Goal: Task Accomplishment & Management: Use online tool/utility

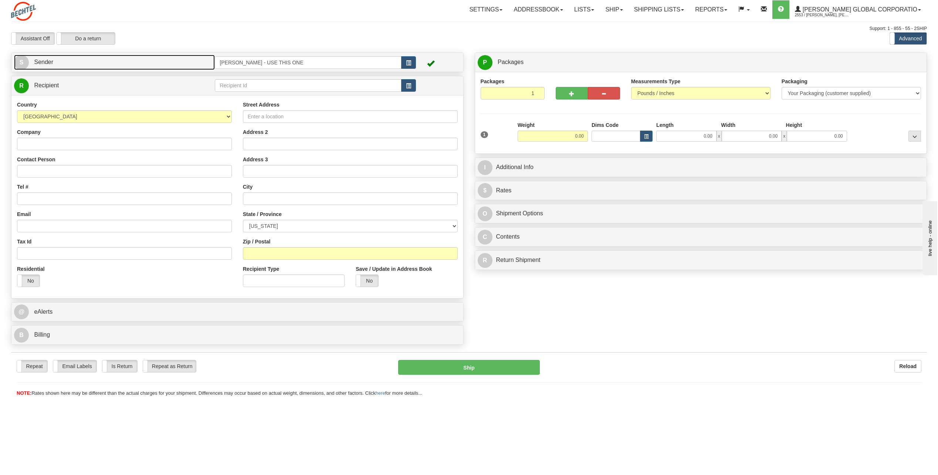
click at [24, 61] on span "S" at bounding box center [21, 62] width 15 height 15
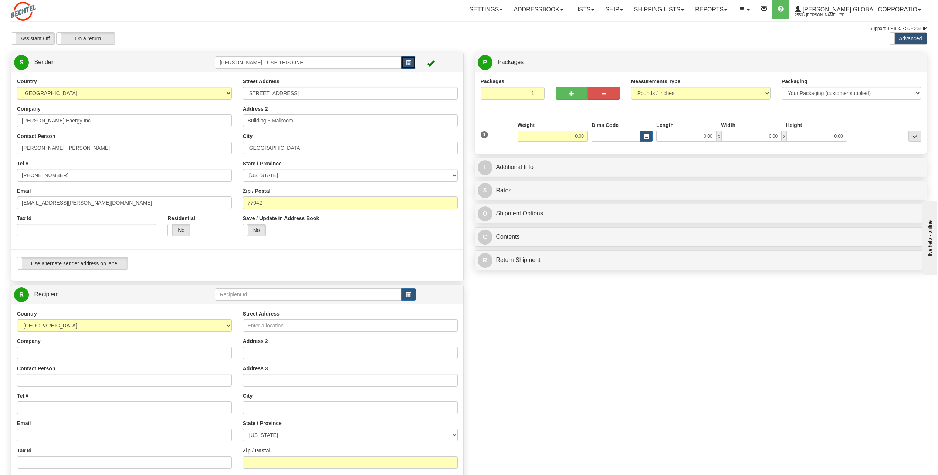
click at [404, 60] on button "button" at bounding box center [408, 62] width 15 height 13
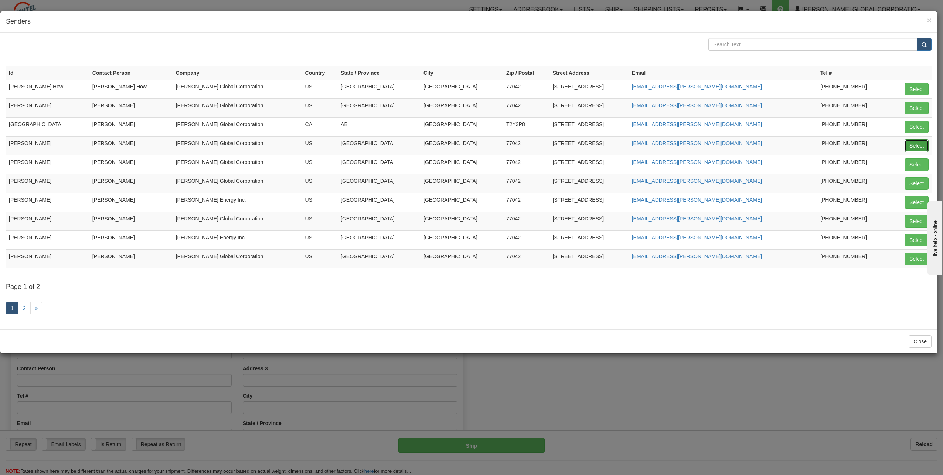
click at [915, 141] on button "Select" at bounding box center [917, 145] width 24 height 13
type input "[PERSON_NAME]"
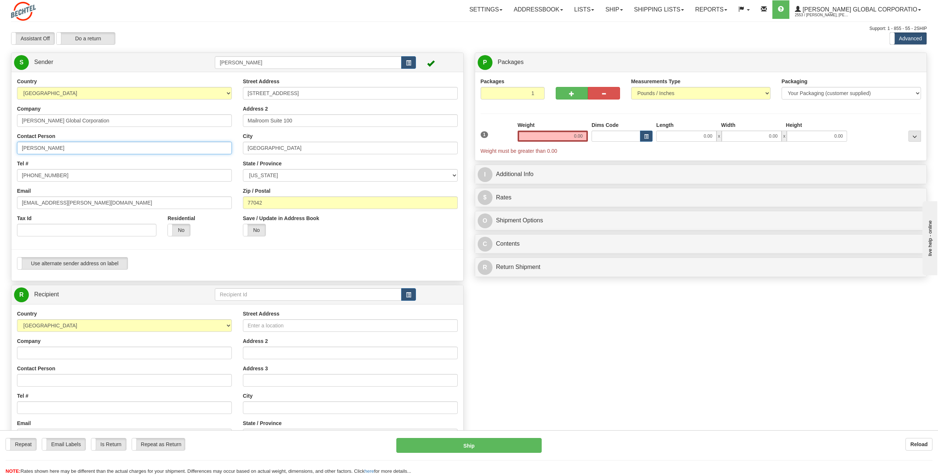
click at [75, 146] on input "[PERSON_NAME]" at bounding box center [124, 148] width 215 height 13
type input "C"
type input "[PERSON_NAME]"
click at [175, 160] on div "Tel # [PHONE_NUMBER]" at bounding box center [124, 171] width 215 height 22
click at [67, 177] on input "[PHONE_NUMBER]" at bounding box center [124, 175] width 215 height 13
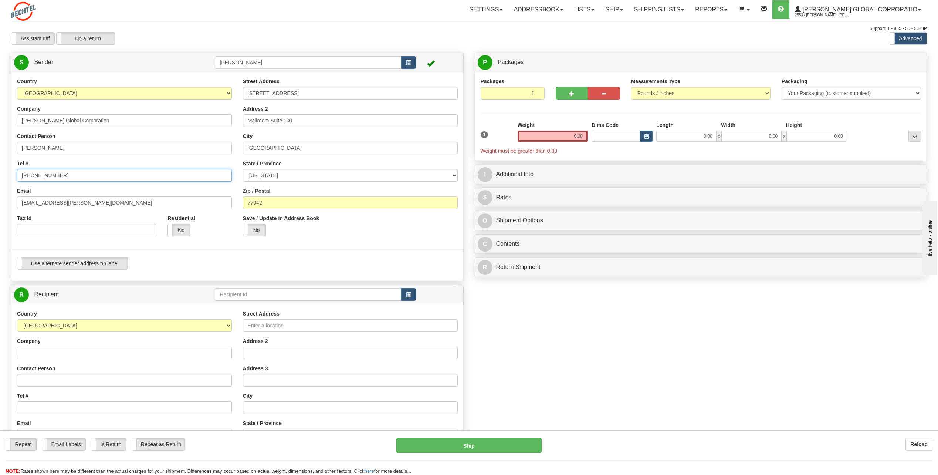
type input "[PHONE_NUMBER]"
click at [184, 157] on div "Country [GEOGRAPHIC_DATA] [GEOGRAPHIC_DATA] [GEOGRAPHIC_DATA] [GEOGRAPHIC_DATA]…" at bounding box center [124, 160] width 226 height 164
drag, startPoint x: 44, startPoint y: 203, endPoint x: -1, endPoint y: 204, distance: 45.5
click at [0, 204] on html "Training Course Close Toggle navigation Settings Shipping Preferences New Sende…" at bounding box center [469, 237] width 938 height 475
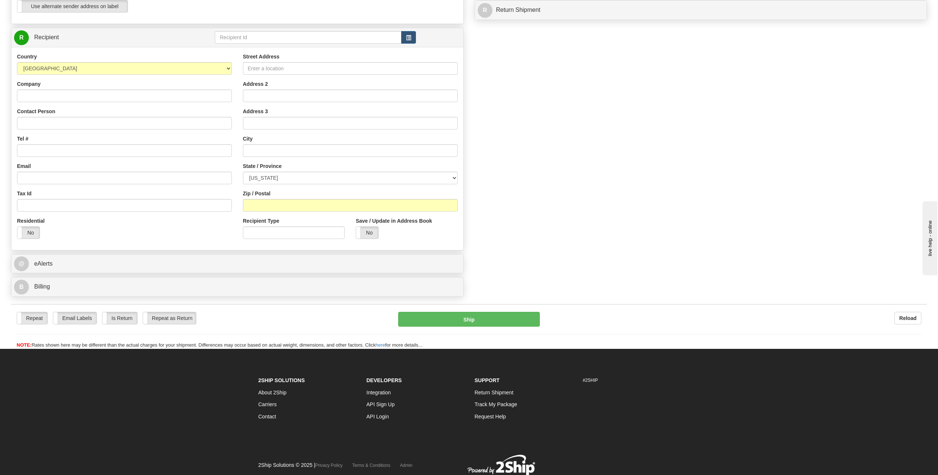
scroll to position [259, 0]
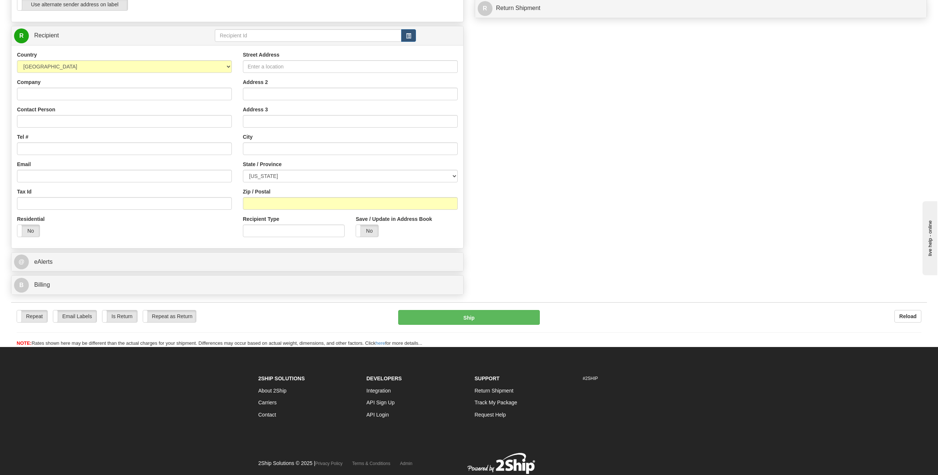
type input "[EMAIL_ADDRESS][PERSON_NAME][DOMAIN_NAME]"
click at [46, 92] on input "Company" at bounding box center [124, 94] width 215 height 13
type input "[PERSON_NAME]"
click at [276, 64] on input "Street Address" at bounding box center [350, 66] width 215 height 13
type input "144 Highway 239E"
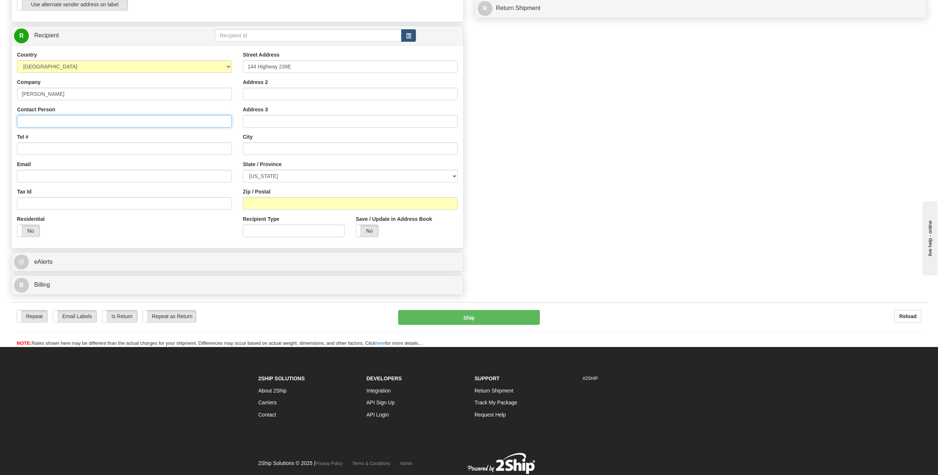
type input "[PERSON_NAME]"
type input "[EMAIL_ADDRESS][PERSON_NAME][DOMAIN_NAME]"
type input "Tivoli"
select select "[GEOGRAPHIC_DATA]"
type input "77990"
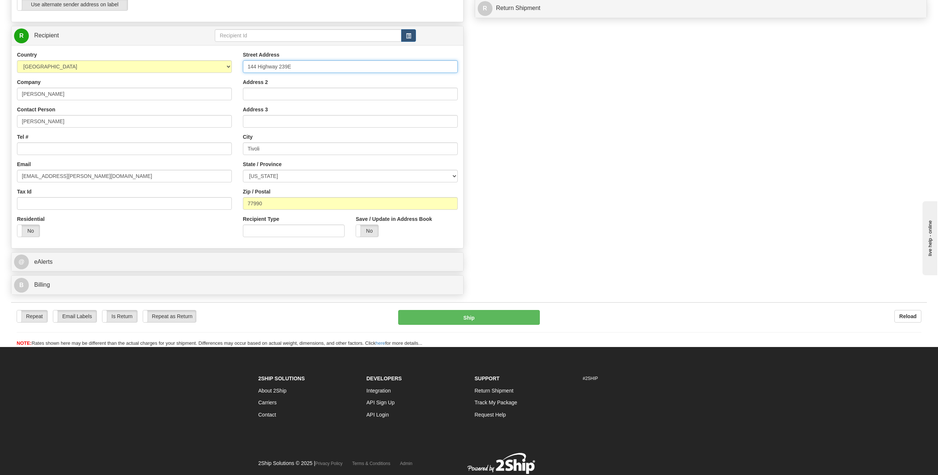
type input "144 Highway 239E"
click at [72, 148] on input "Tel #" at bounding box center [124, 148] width 215 height 13
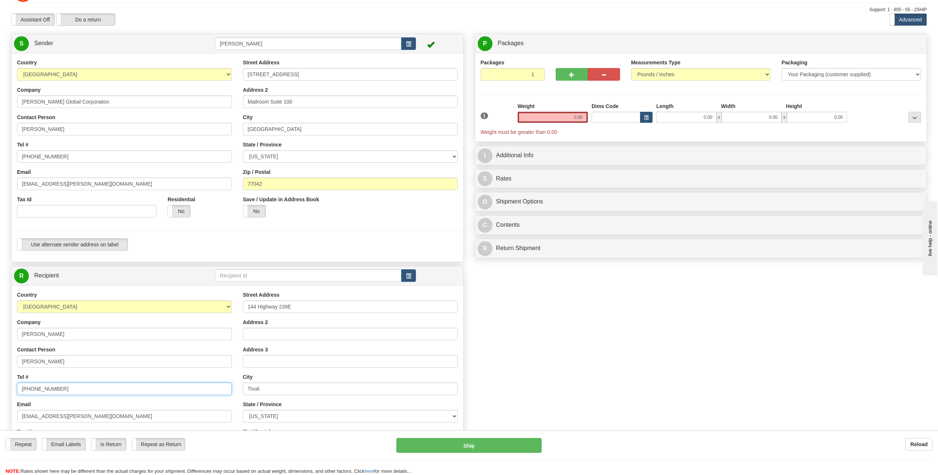
scroll to position [0, 0]
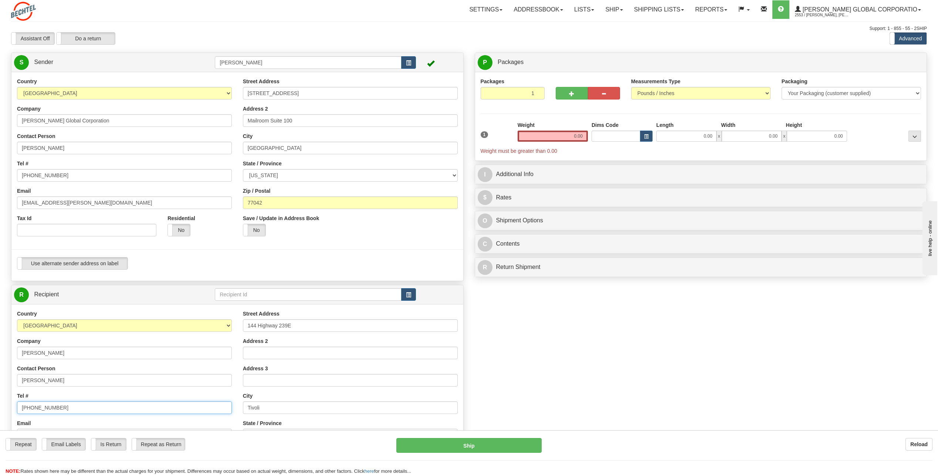
type input "[PHONE_NUMBER]"
drag, startPoint x: 573, startPoint y: 133, endPoint x: 588, endPoint y: 134, distance: 15.2
click at [588, 134] on div "Weight 0.00" at bounding box center [553, 134] width 74 height 26
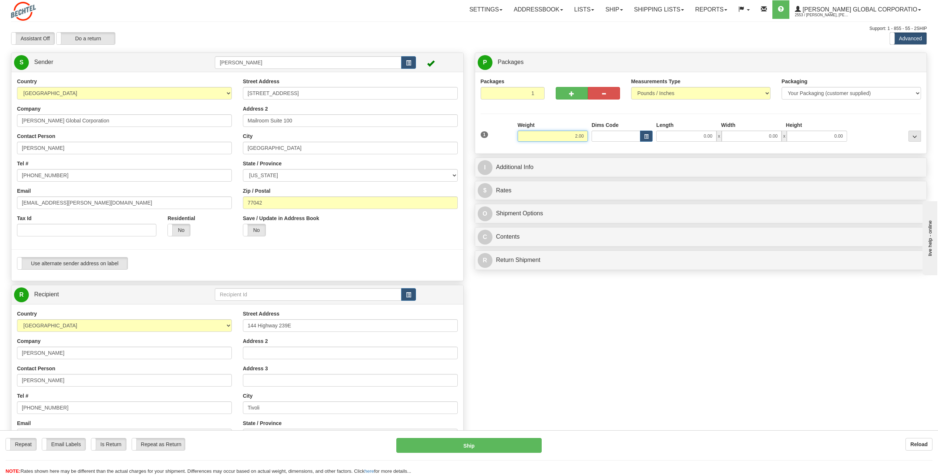
type input "2.00"
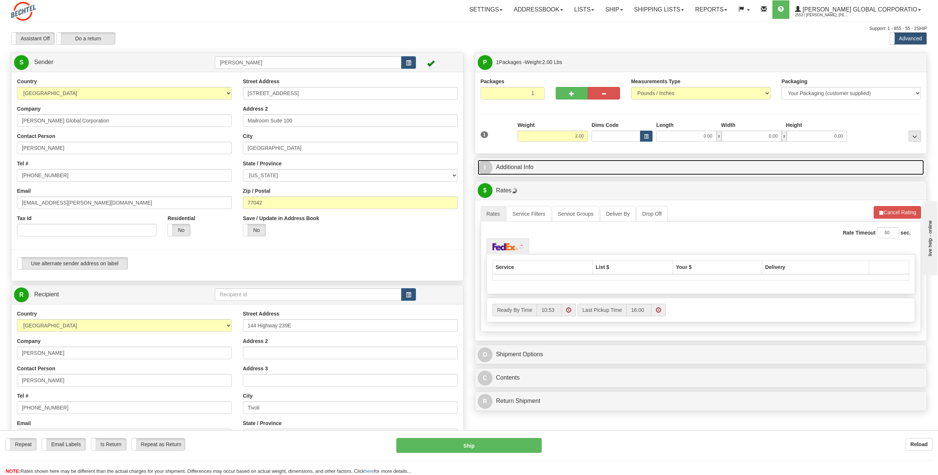
click at [488, 168] on span "I" at bounding box center [485, 167] width 15 height 15
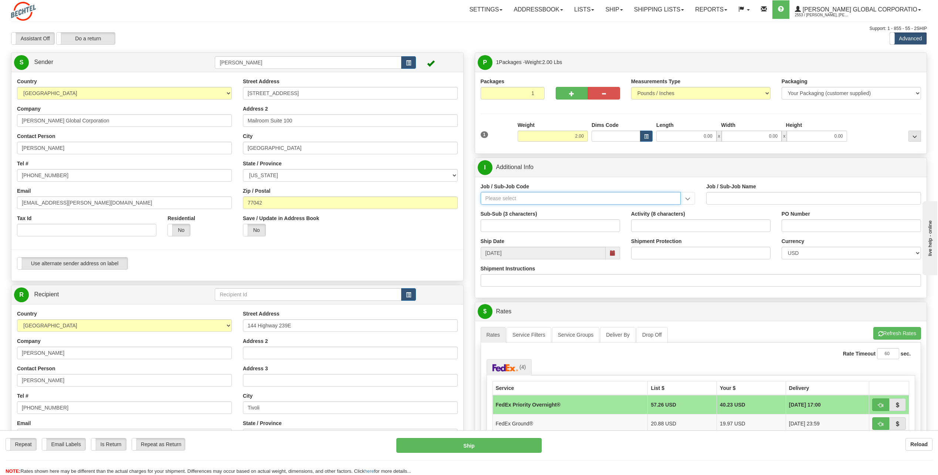
click at [522, 197] on input "Job / Sub-Job Code" at bounding box center [581, 198] width 200 height 13
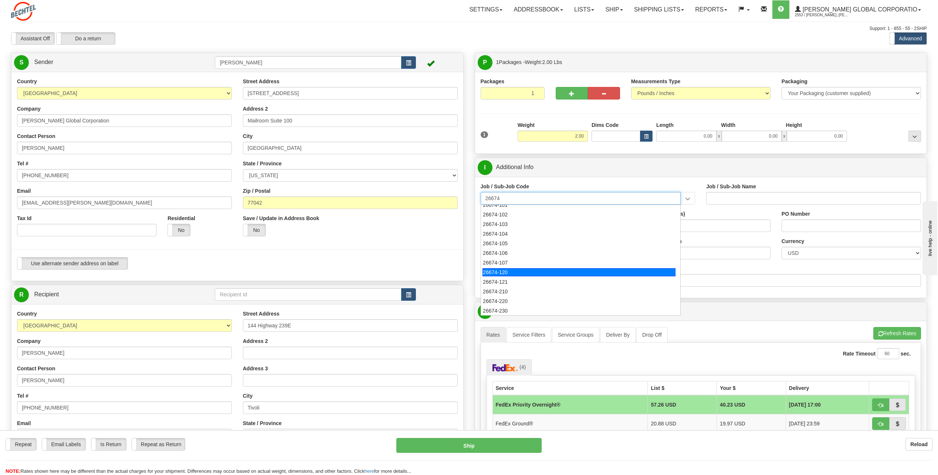
scroll to position [37, 0]
click at [506, 262] on div "26674-120" at bounding box center [578, 259] width 193 height 8
type input "26674-120"
type input "CHARGER SOLAR PROJECT EPC - HOME OFFICE RESTON -"
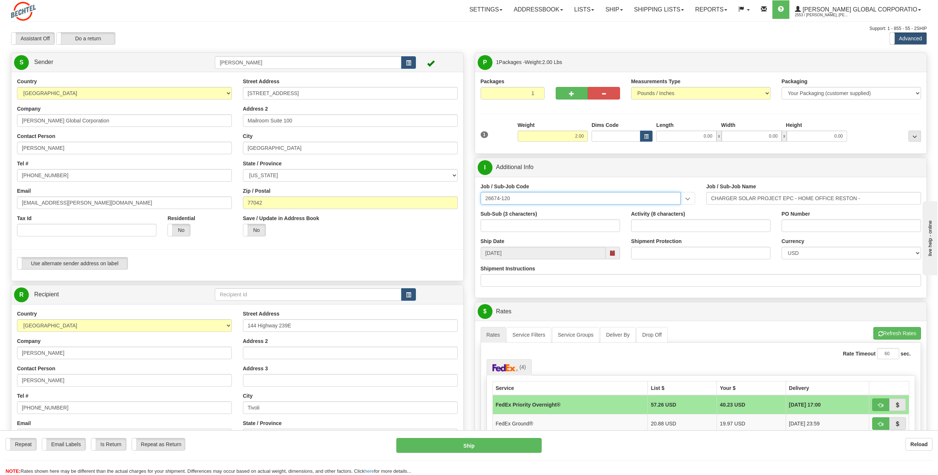
click at [561, 199] on input "26674-120" at bounding box center [581, 198] width 200 height 13
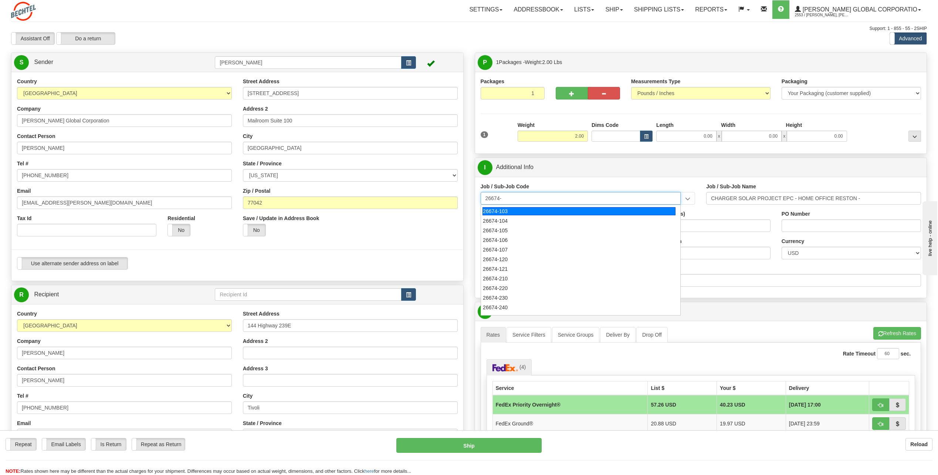
scroll to position [29, 0]
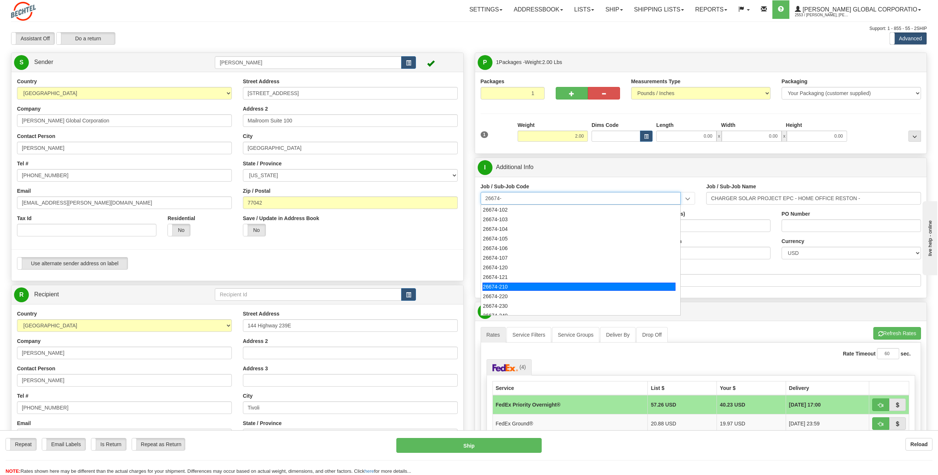
click at [506, 285] on div "26674-210" at bounding box center [578, 286] width 193 height 8
type input "26674-210"
type input "CHARGER SOLAR PROJECT EPC - FIELD NON-MANUAL"
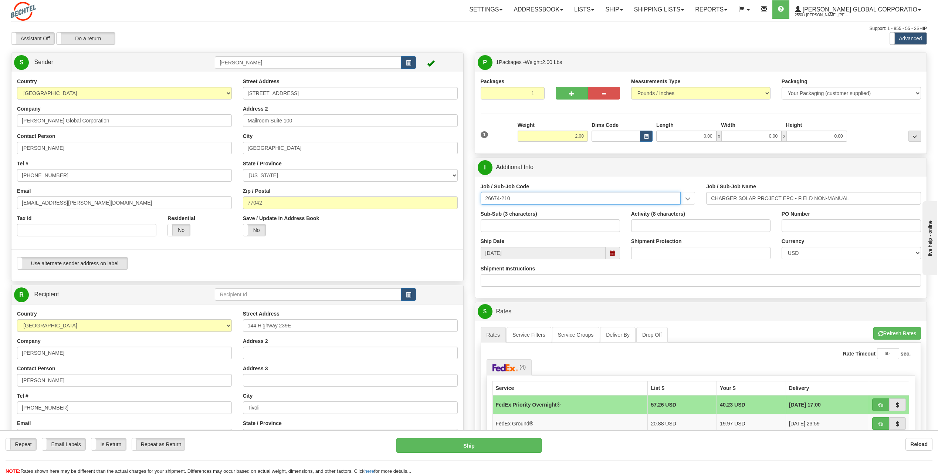
click at [519, 197] on input "26674-210" at bounding box center [581, 198] width 200 height 13
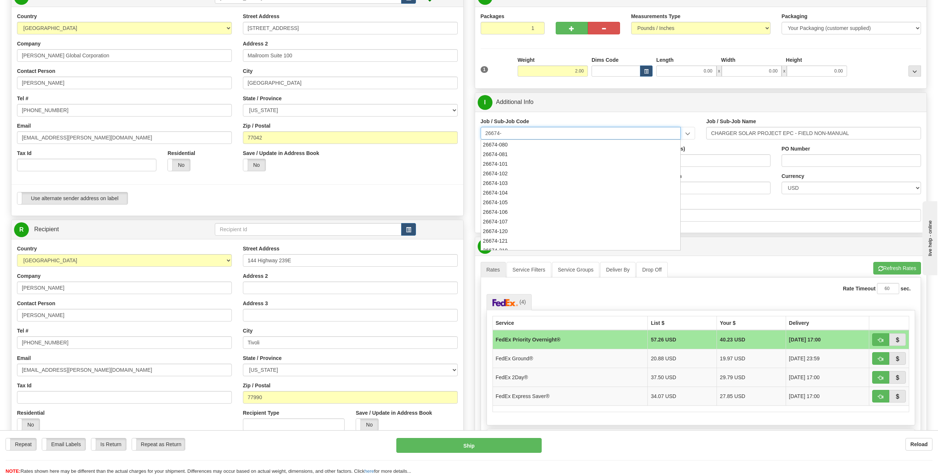
scroll to position [74, 0]
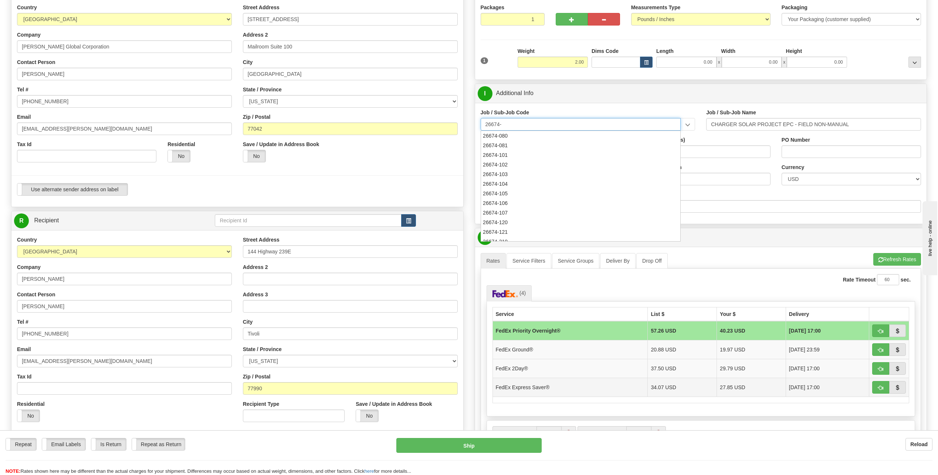
type input "26674-"
click at [551, 389] on td "FedEx Express Saver®" at bounding box center [569, 386] width 155 height 19
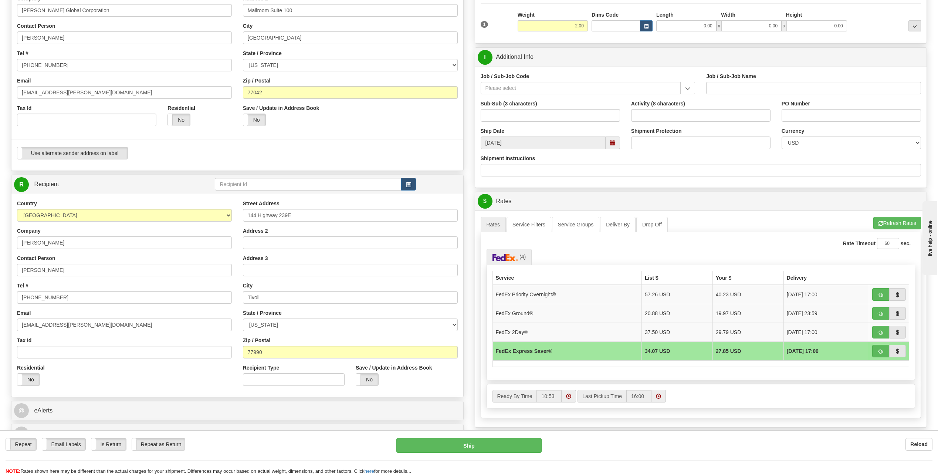
scroll to position [111, 0]
click at [507, 89] on input "Job / Sub-Job Code" at bounding box center [581, 87] width 200 height 13
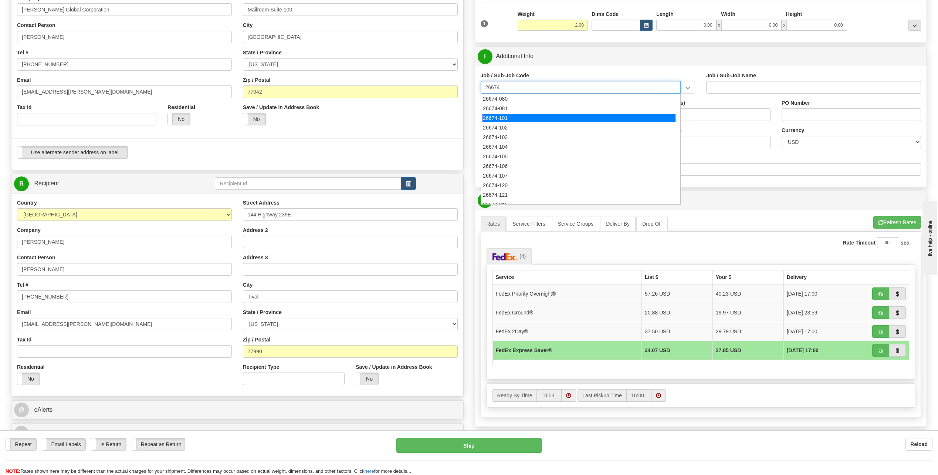
click at [507, 119] on div "26674-101" at bounding box center [578, 118] width 193 height 8
type input "26674-101"
type input "CHARGER SOLAR PROJECT EPC - RFS1 - DEVELOPMENT SU"
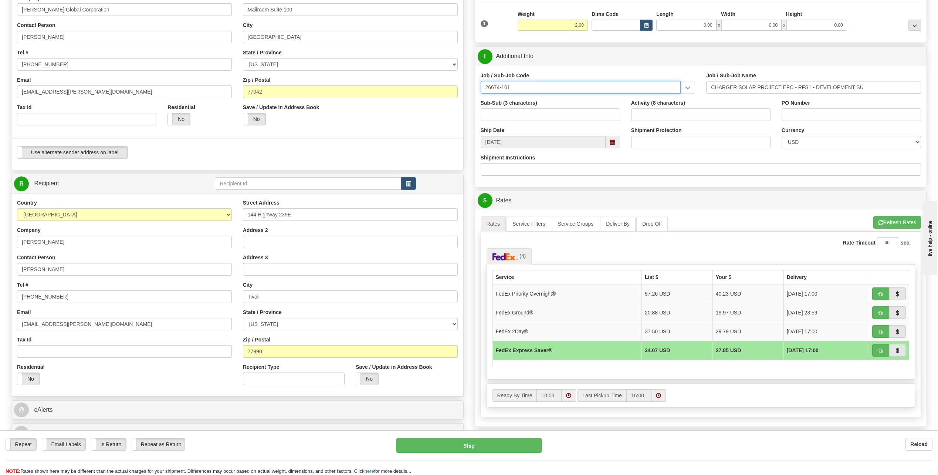
click at [517, 83] on input "26674-101" at bounding box center [581, 87] width 200 height 13
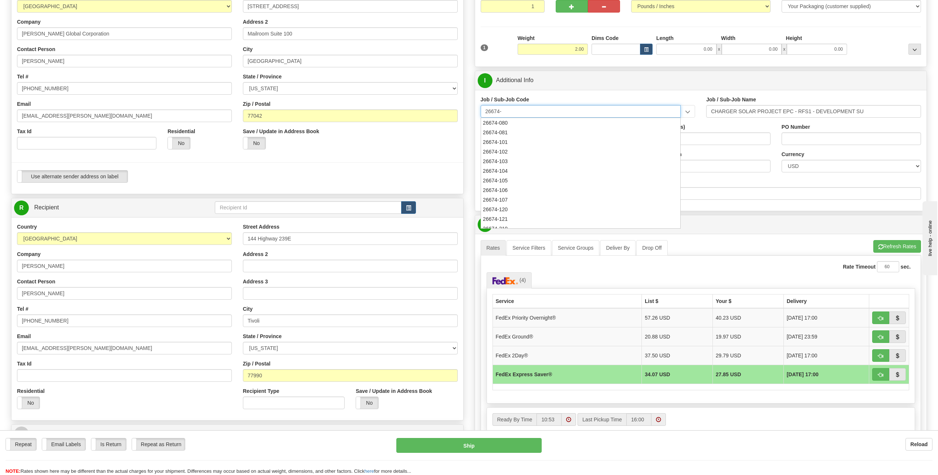
scroll to position [74, 0]
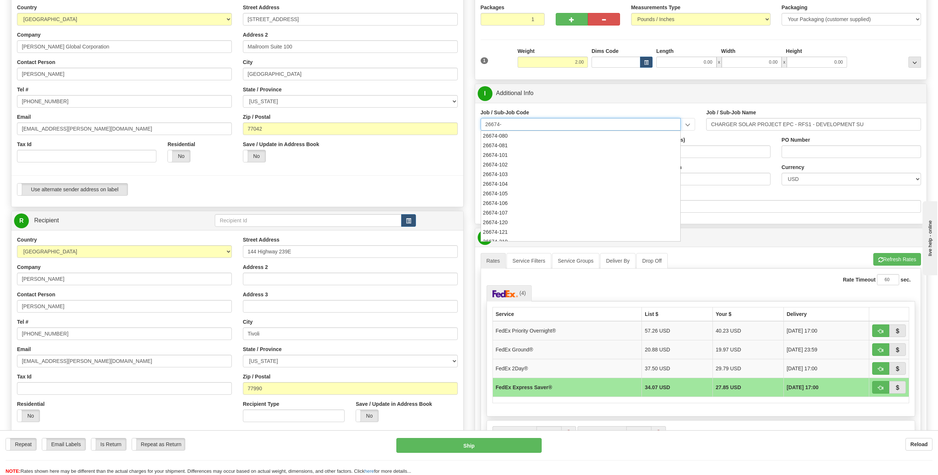
type input "26674-"
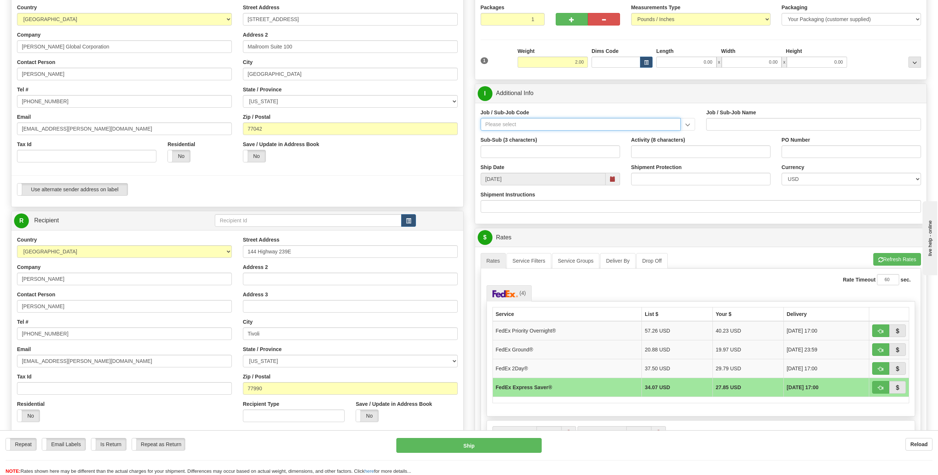
click at [541, 124] on input "Job / Sub-Job Code" at bounding box center [581, 124] width 200 height 13
click at [528, 122] on input "Job / Sub-Job Code" at bounding box center [581, 124] width 200 height 13
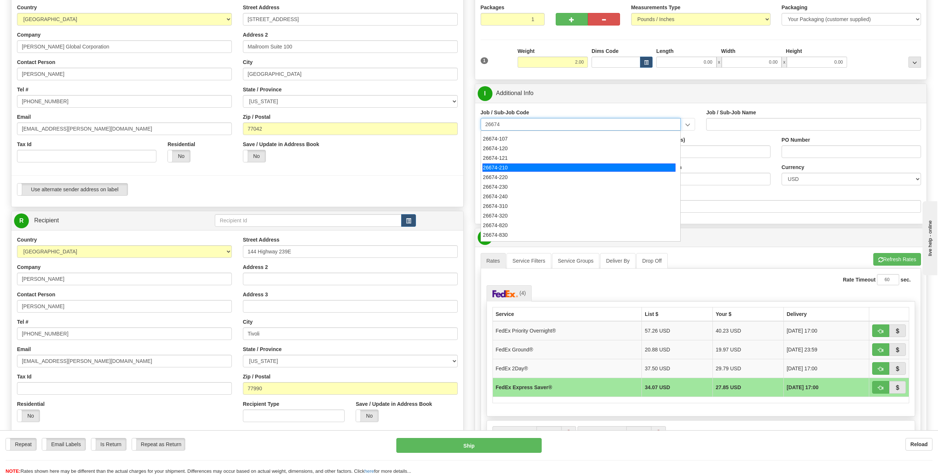
click at [508, 167] on div "26674-210" at bounding box center [578, 167] width 193 height 8
type input "26674-210"
type input "CHARGER SOLAR PROJECT EPC - FIELD NON-MANUAL"
type input "26674-210"
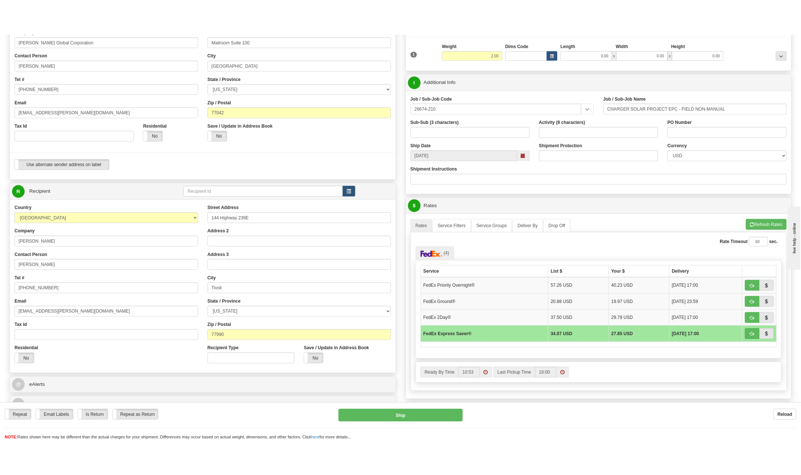
scroll to position [148, 0]
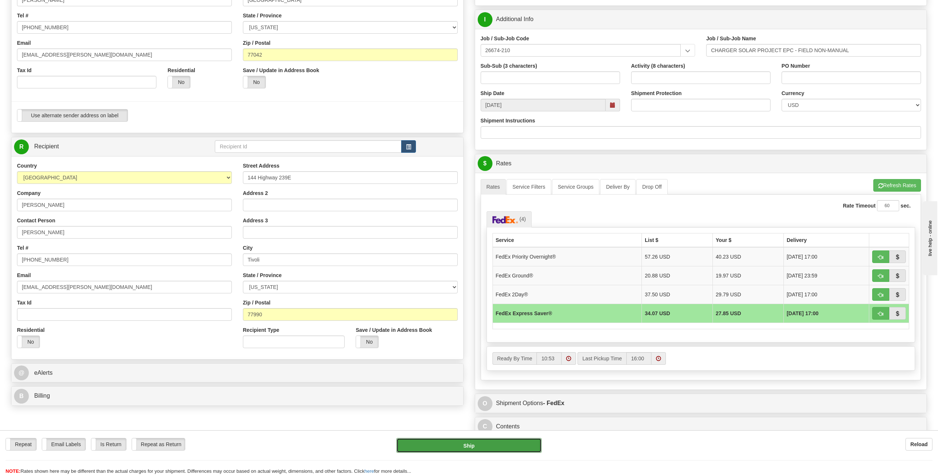
click at [492, 445] on button "Ship" at bounding box center [468, 445] width 145 height 15
type input "20"
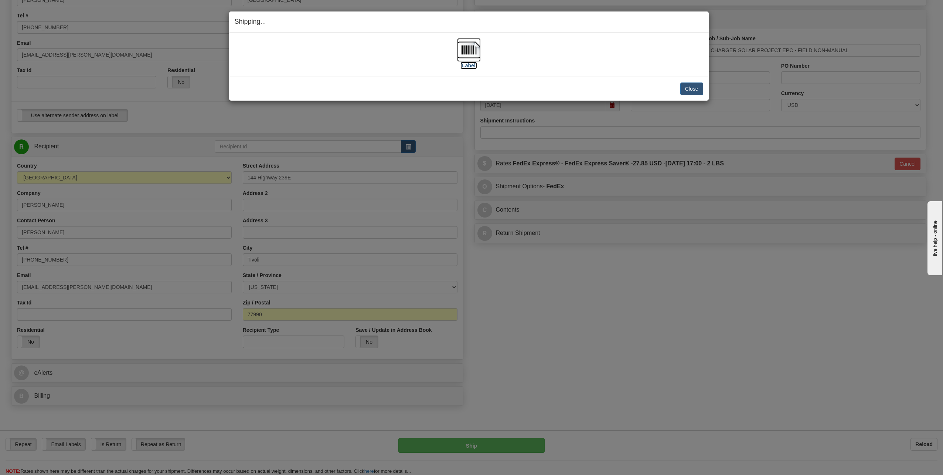
click at [474, 51] on img at bounding box center [469, 50] width 24 height 24
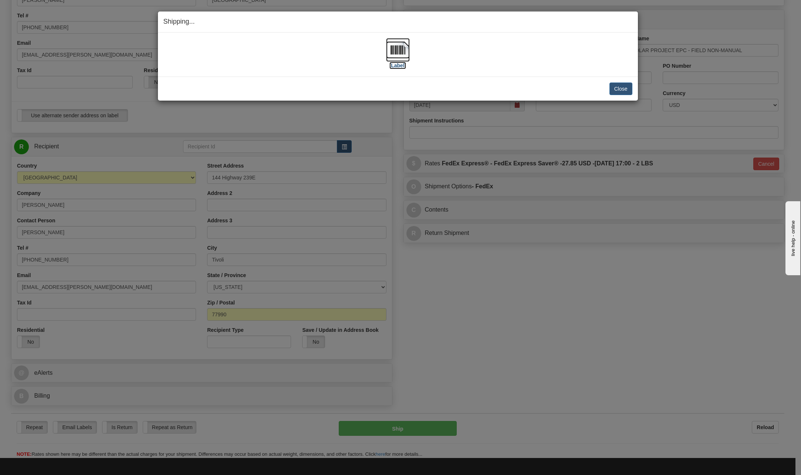
click at [393, 48] on img at bounding box center [398, 50] width 24 height 24
